Goal: Transaction & Acquisition: Subscribe to service/newsletter

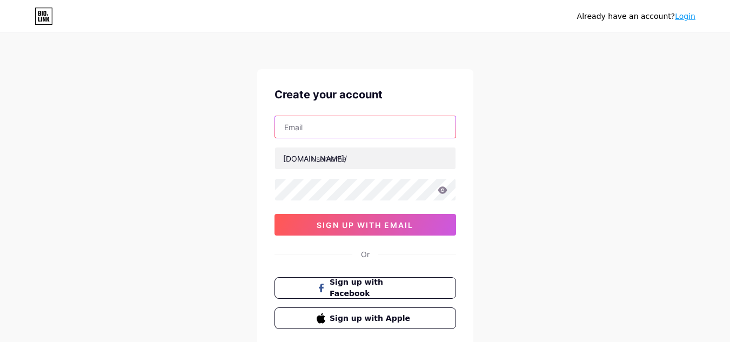
click at [307, 121] on input "text" at bounding box center [365, 127] width 180 height 22
type input "[EMAIL_ADDRESS][DOMAIN_NAME]"
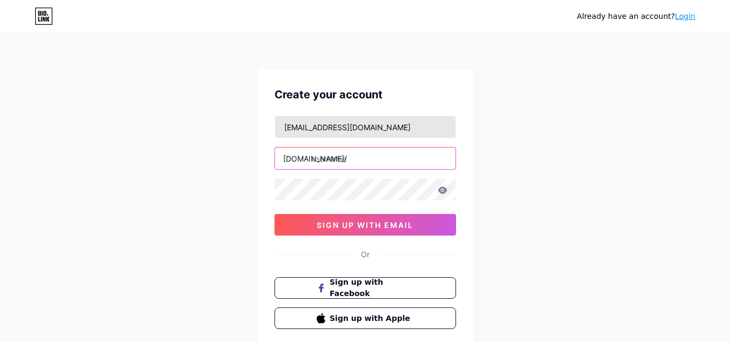
paste input "algobonitobycharly"
type input "algobonitobycharly"
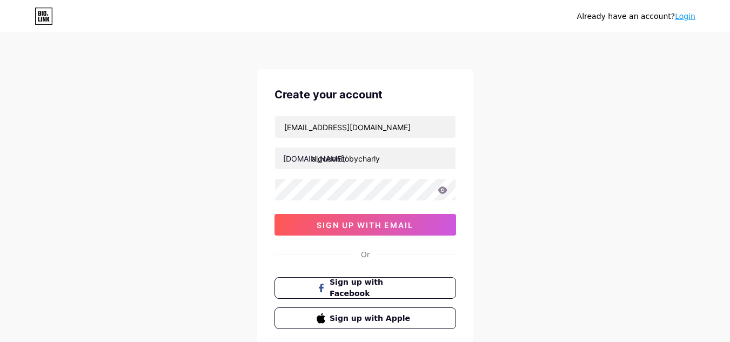
click at [475, 165] on div "Already have an account? Login Create your account [EMAIL_ADDRESS][DOMAIN_NAME]…" at bounding box center [365, 206] width 730 height 413
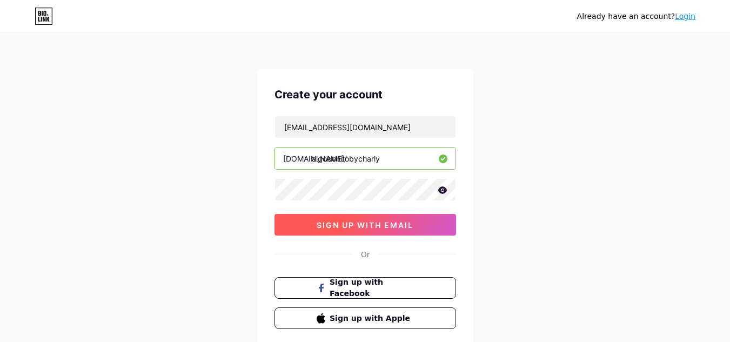
click at [292, 222] on button "sign up with email" at bounding box center [365, 225] width 182 height 22
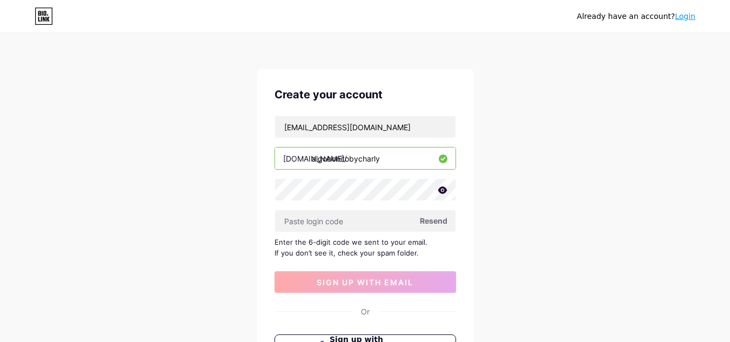
click at [432, 221] on span "Resend" at bounding box center [434, 220] width 28 height 11
paste input "960506"
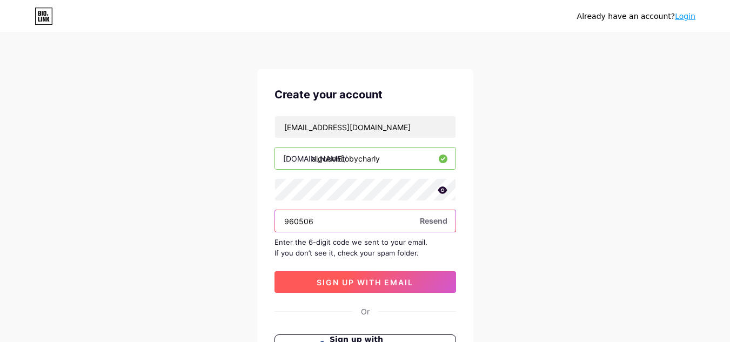
type input "960506"
click at [353, 285] on span "sign up with email" at bounding box center [365, 282] width 97 height 9
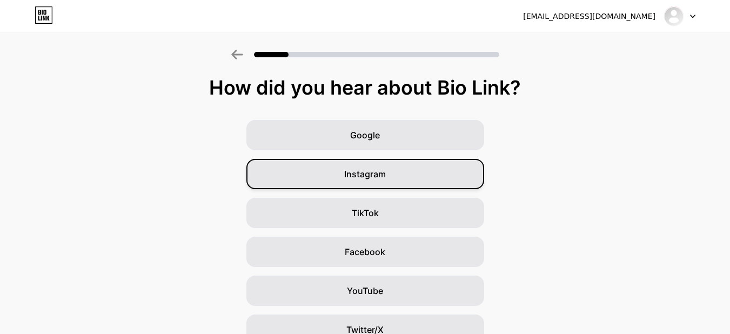
click at [416, 186] on div "Instagram" at bounding box center [365, 174] width 238 height 30
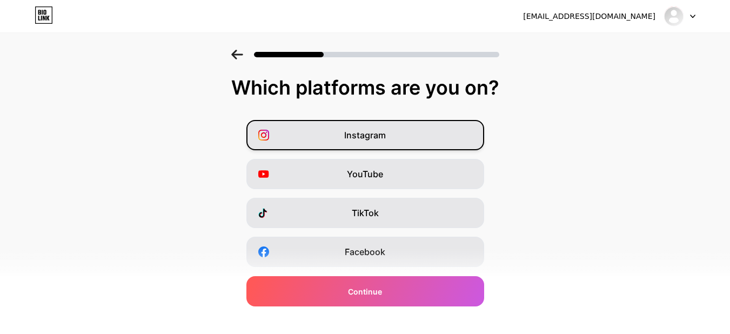
click at [386, 134] on span "Instagram" at bounding box center [365, 135] width 42 height 13
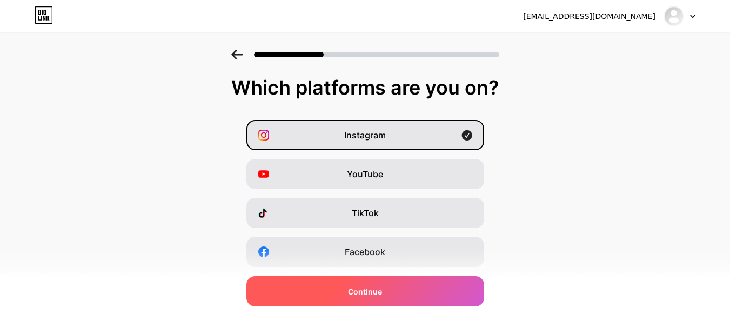
click at [419, 302] on div "Continue" at bounding box center [365, 291] width 238 height 30
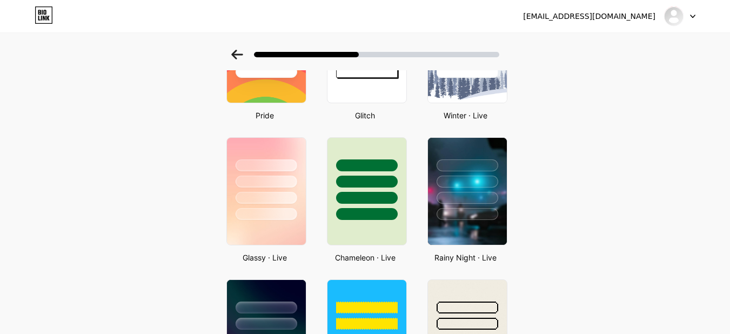
scroll to position [270, 0]
click at [255, 166] on div at bounding box center [265, 164] width 63 height 12
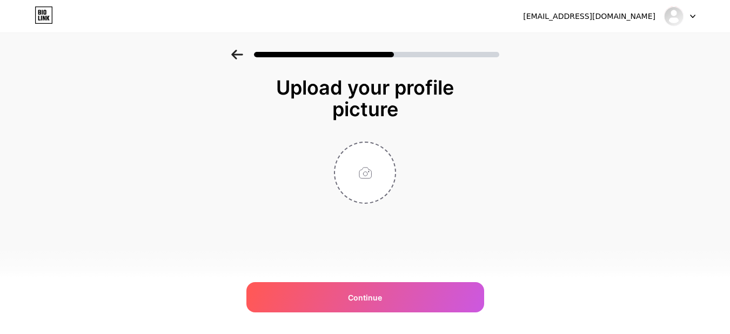
scroll to position [0, 0]
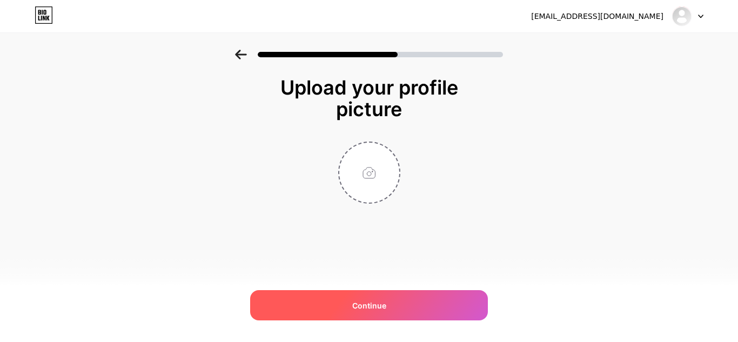
click at [378, 307] on span "Continue" at bounding box center [369, 305] width 34 height 11
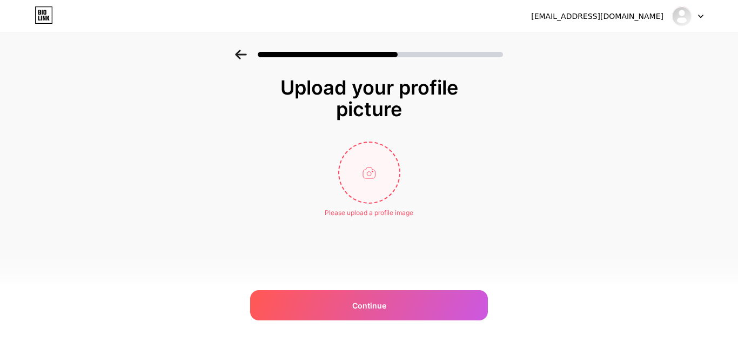
click at [371, 175] on input "file" at bounding box center [369, 173] width 60 height 60
click at [350, 187] on input "file" at bounding box center [369, 173] width 60 height 60
type input "C:\fakepath\483826957_675141778516514_9045711278941106900_n.jpg"
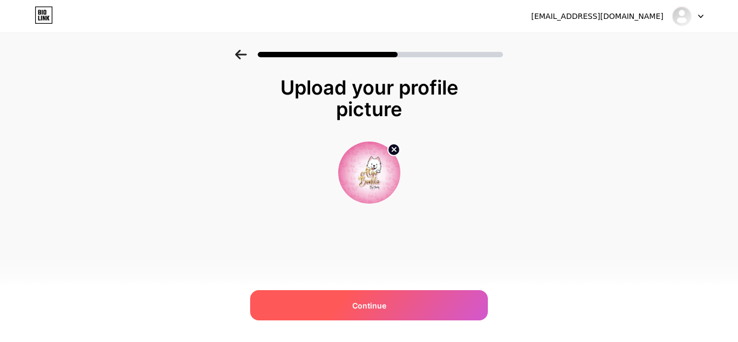
click at [385, 300] on span "Continue" at bounding box center [369, 305] width 34 height 11
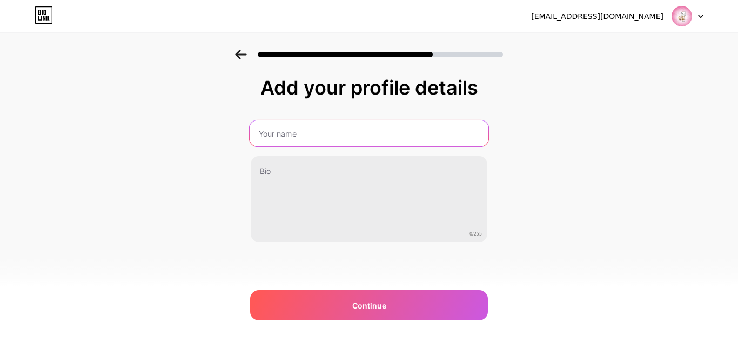
click at [333, 143] on input "text" at bounding box center [369, 133] width 239 height 26
click at [299, 129] on input "Algo [PERSON_NAME] By [PERSON_NAME]" at bounding box center [369, 133] width 239 height 26
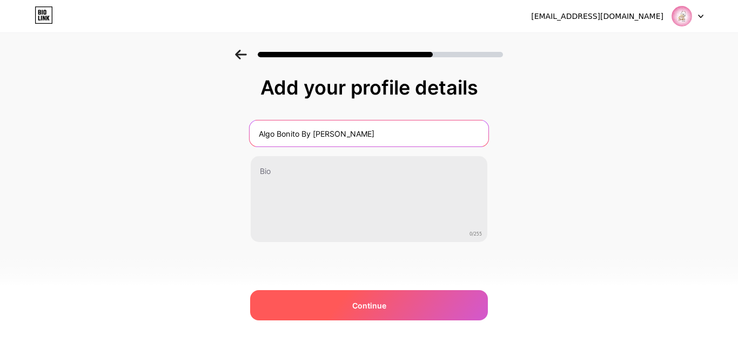
type input "Algo Bonito By [PERSON_NAME]"
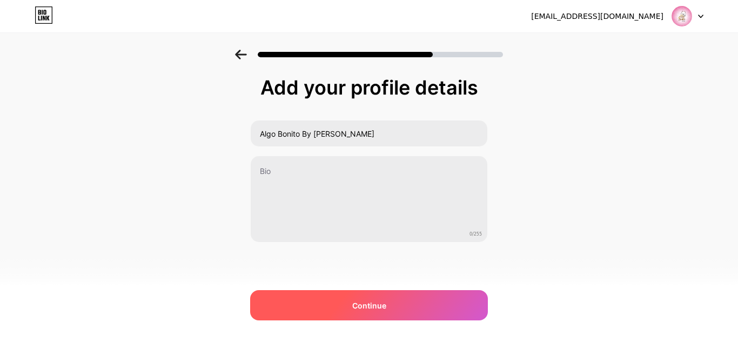
click at [368, 301] on span "Continue" at bounding box center [369, 305] width 34 height 11
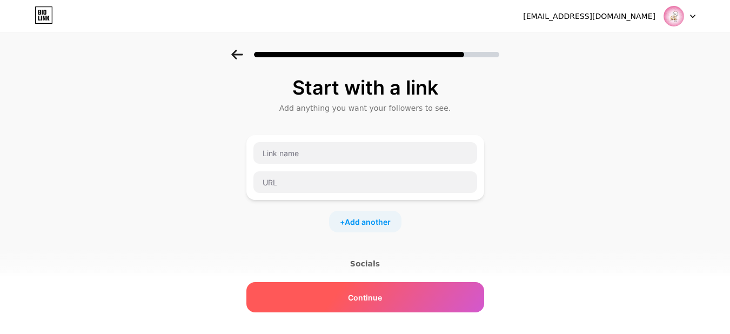
click at [369, 293] on span "Continue" at bounding box center [365, 297] width 34 height 11
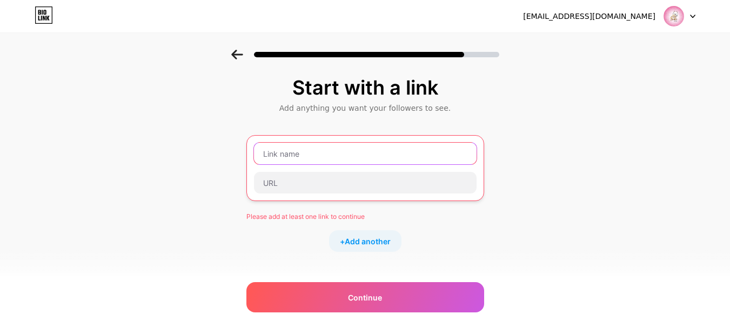
click at [310, 155] on input "text" at bounding box center [365, 154] width 223 height 22
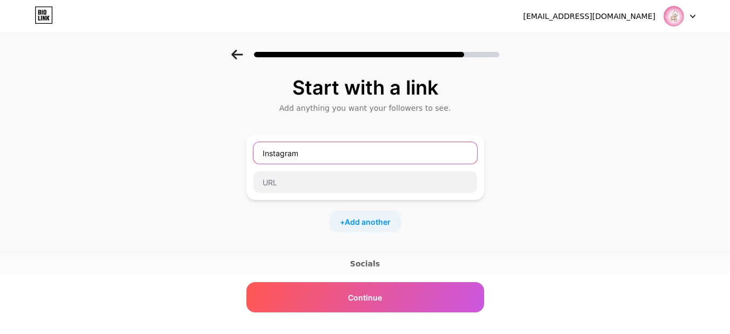
type input "Instagram"
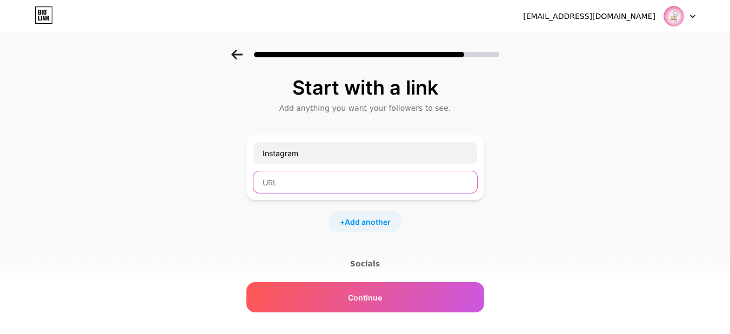
type input "V"
paste input "[URL][DOMAIN_NAME]"
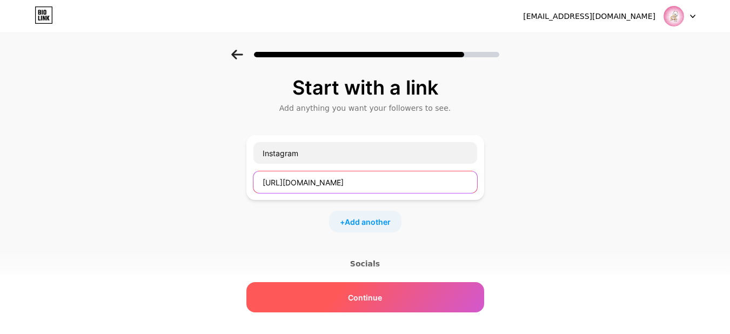
type input "[URL][DOMAIN_NAME]"
click at [382, 288] on div "Continue" at bounding box center [365, 297] width 238 height 30
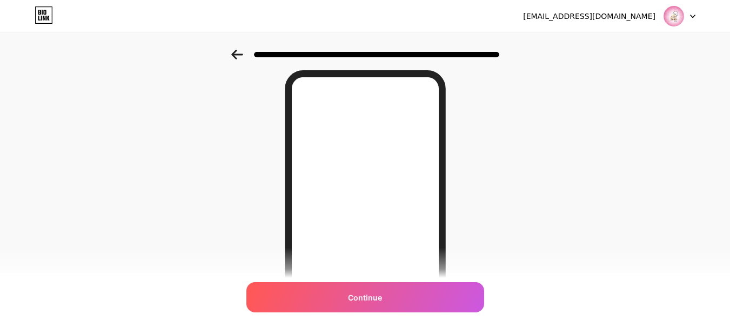
scroll to position [209, 0]
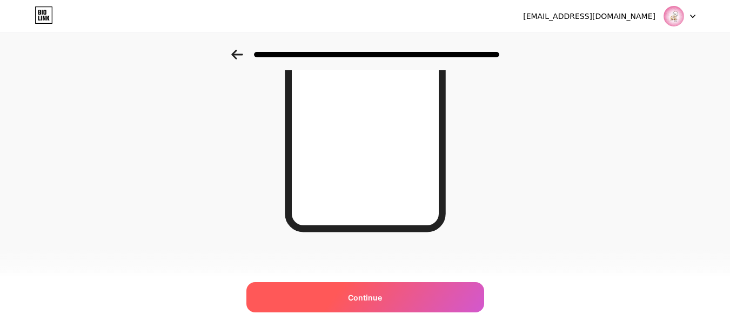
click at [388, 300] on div "Continue" at bounding box center [365, 297] width 238 height 30
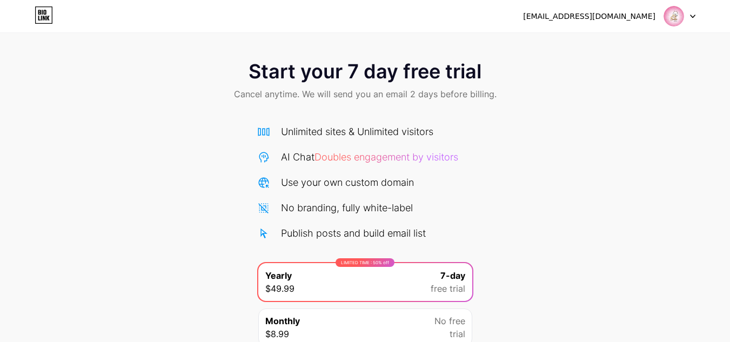
click at [40, 15] on icon at bounding box center [39, 12] width 3 height 5
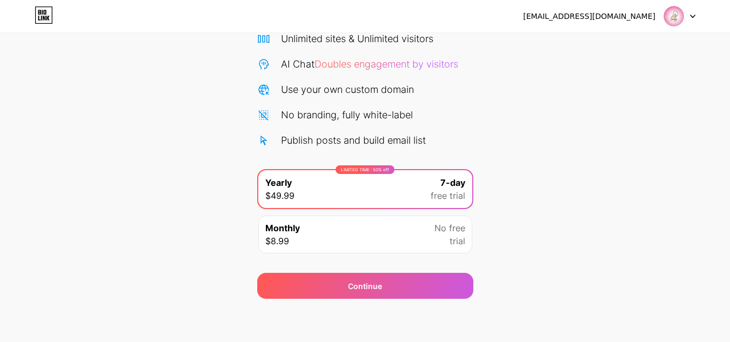
click at [382, 233] on div "Monthly $8.99 No free trial" at bounding box center [365, 235] width 214 height 38
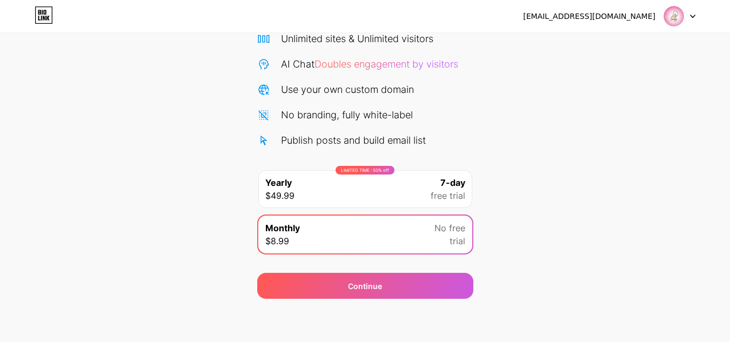
scroll to position [0, 0]
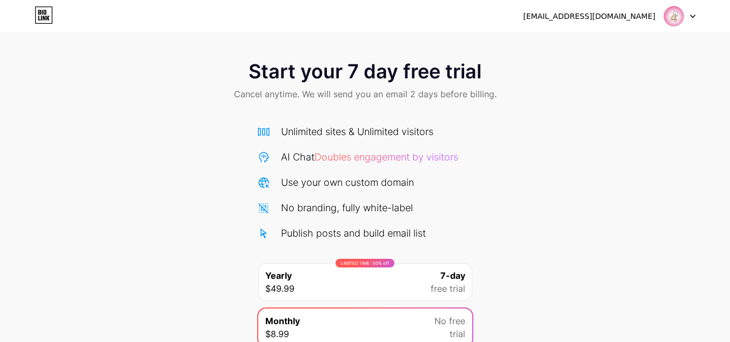
click at [695, 12] on div "[EMAIL_ADDRESS][DOMAIN_NAME] Logout" at bounding box center [365, 15] width 730 height 19
click at [693, 12] on div at bounding box center [679, 15] width 31 height 19
